Goal: Register for event/course

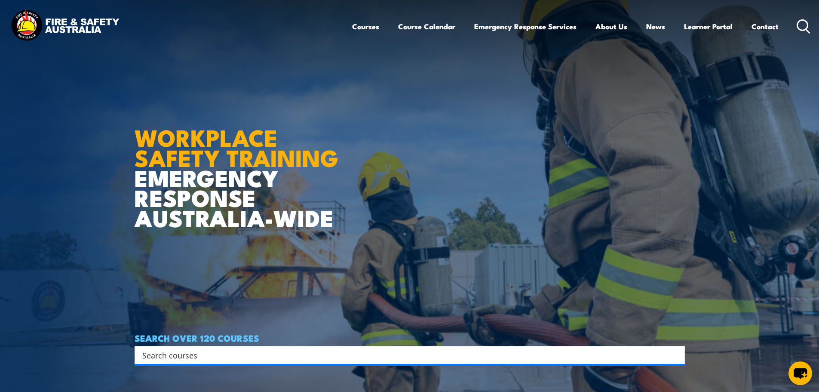
click at [394, 358] on input "Search input" at bounding box center [404, 354] width 524 height 13
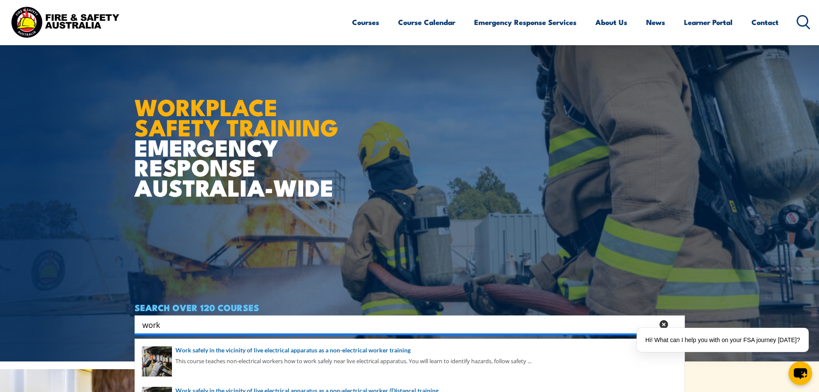
scroll to position [86, 0]
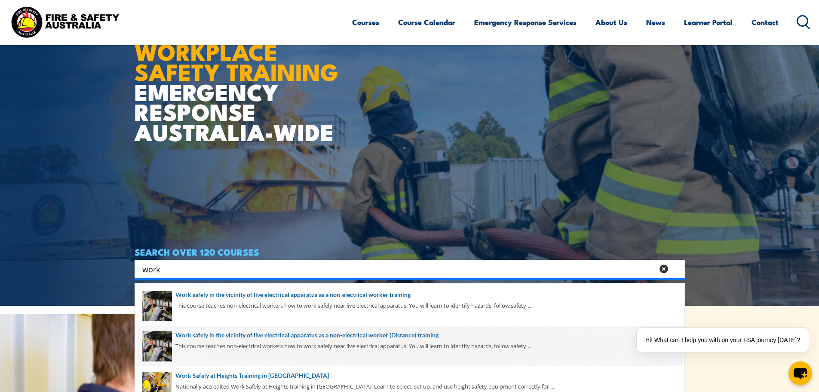
type input "work"
click at [398, 339] on span at bounding box center [409, 345] width 545 height 40
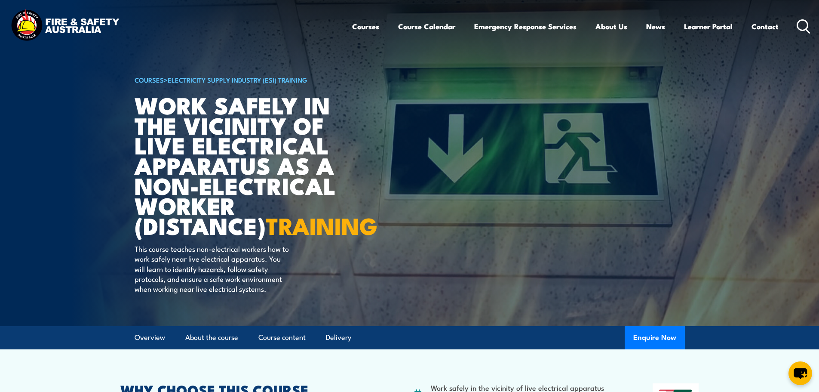
click at [798, 26] on circle at bounding box center [803, 25] width 10 height 10
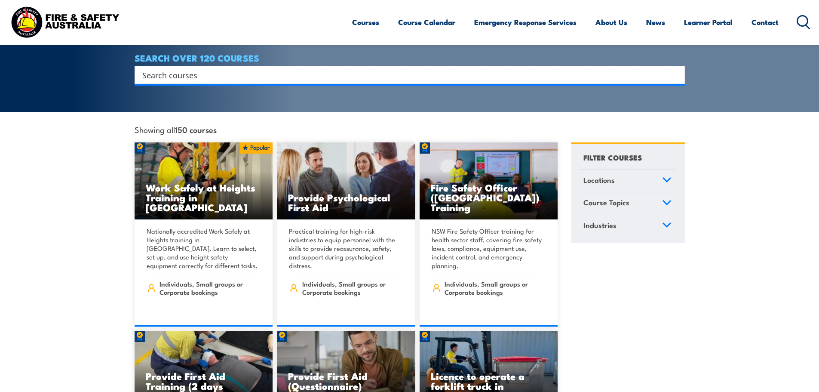
click at [336, 69] on input "Search input" at bounding box center [404, 74] width 524 height 13
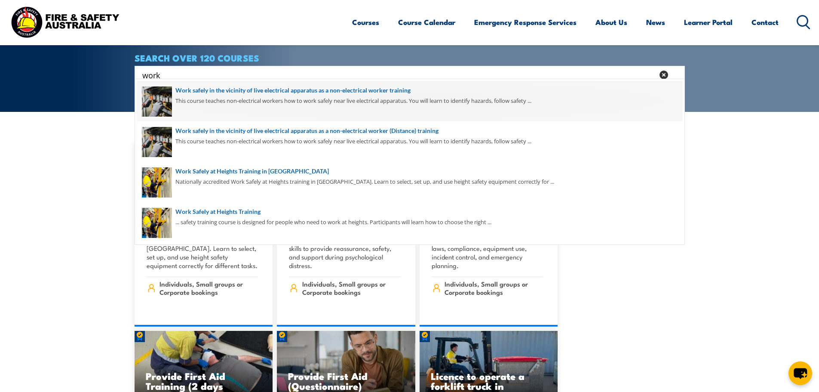
type input "work"
click at [338, 94] on span at bounding box center [409, 101] width 545 height 40
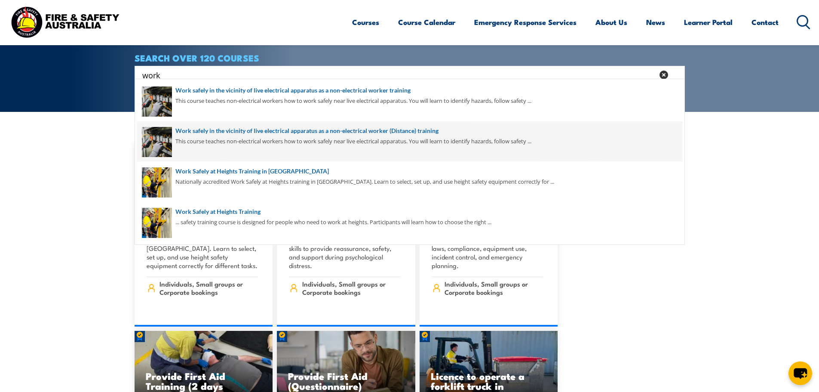
click at [335, 132] on span at bounding box center [409, 141] width 545 height 40
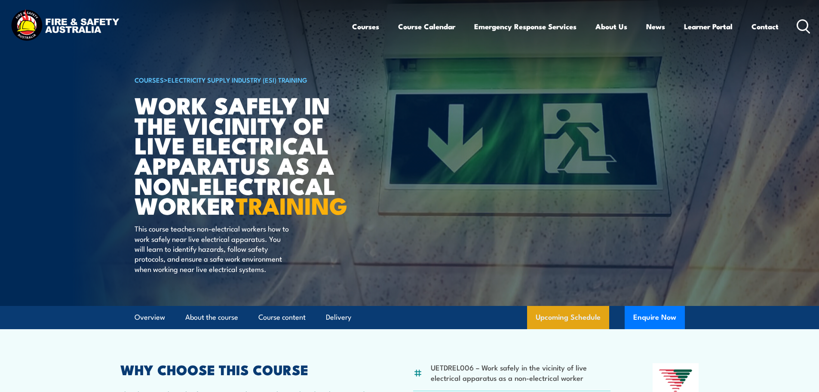
click at [564, 329] on link "Upcoming Schedule" at bounding box center [568, 317] width 82 height 23
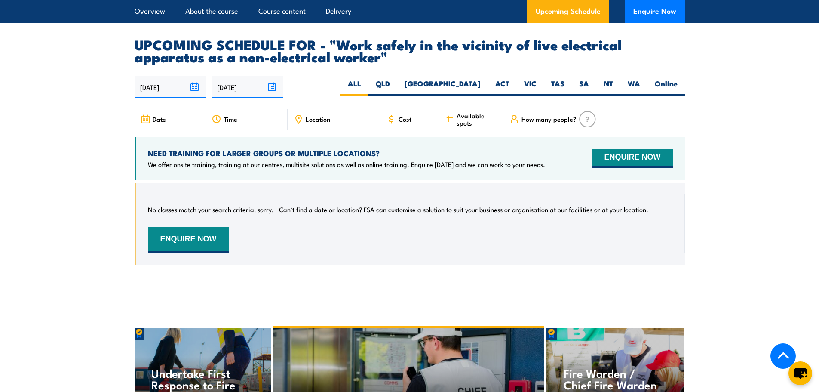
scroll to position [1402, 0]
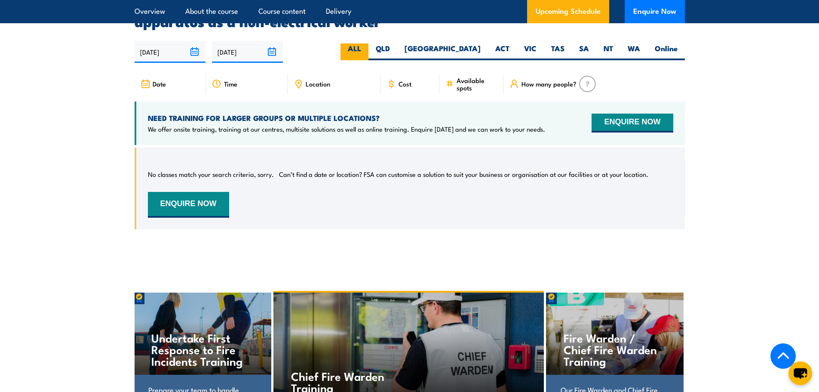
click at [368, 43] on label "ALL" at bounding box center [355, 51] width 28 height 17
click at [367, 43] on input "ALL" at bounding box center [364, 46] width 6 height 6
click at [652, 55] on label "Online" at bounding box center [665, 51] width 37 height 17
click at [678, 49] on input "Online" at bounding box center [681, 46] width 6 height 6
radio input "true"
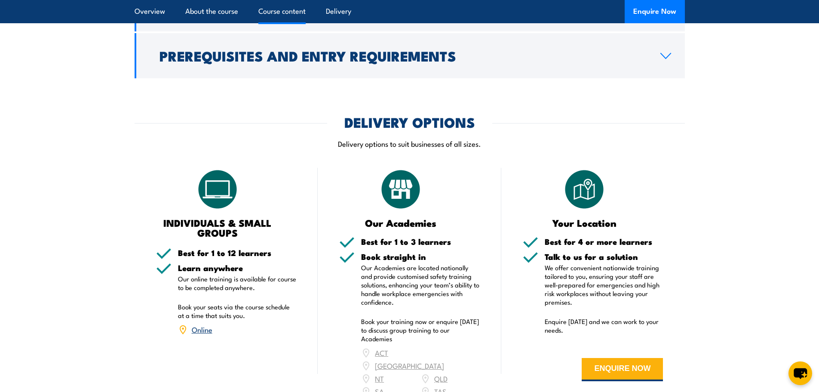
scroll to position [1161, 0]
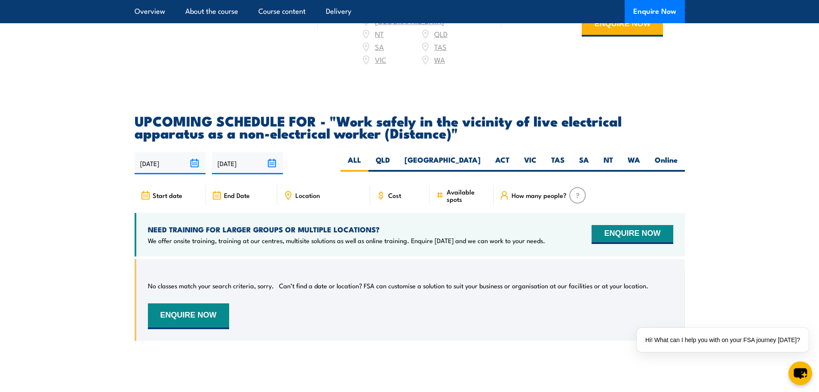
scroll to position [1462, 0]
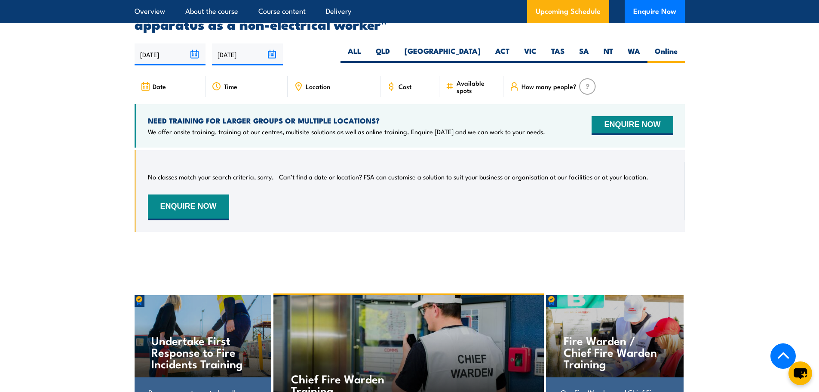
scroll to position [1402, 0]
